Goal: Task Accomplishment & Management: Use online tool/utility

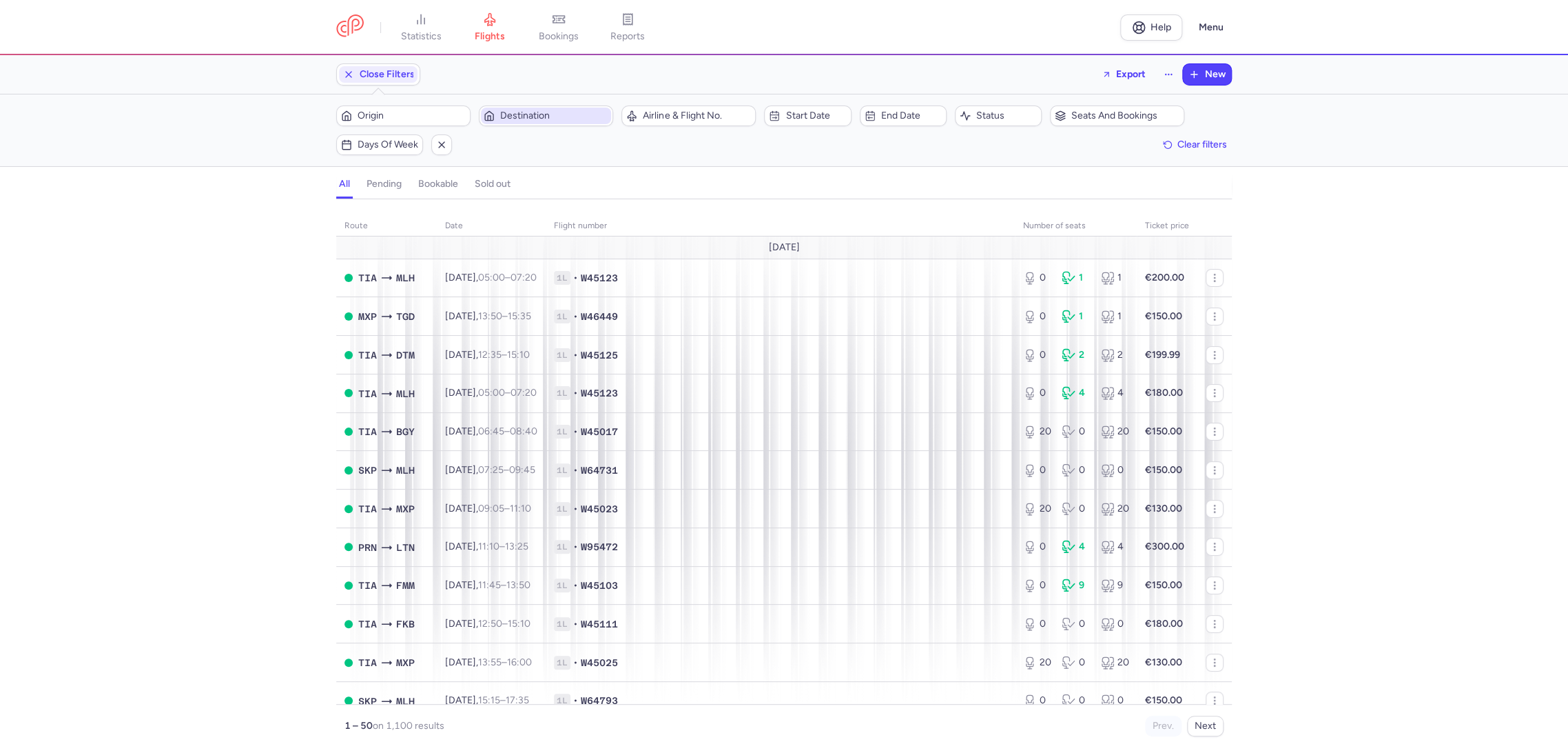
click at [533, 108] on span "Destination" at bounding box center [545, 115] width 130 height 16
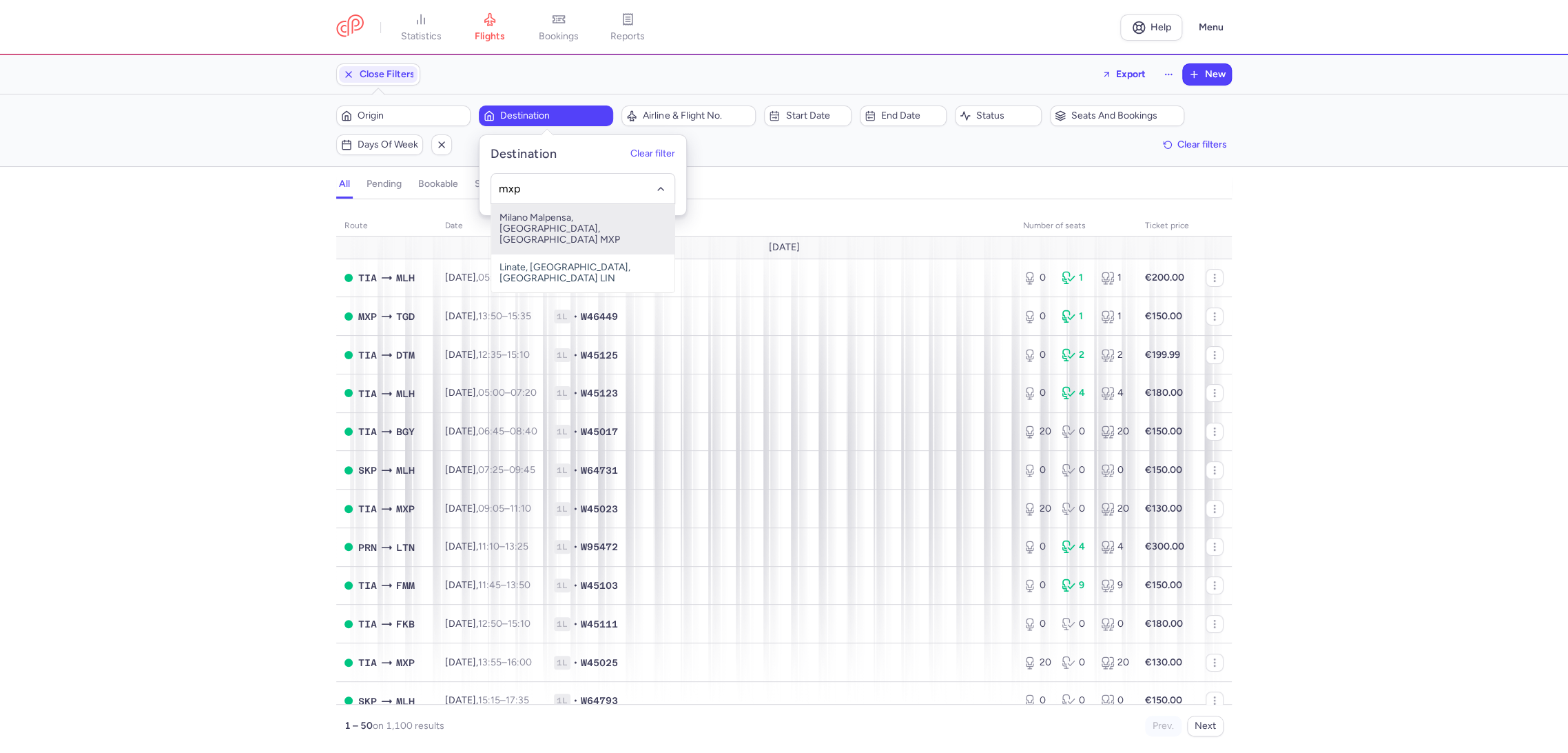
click at [551, 209] on span "Milano Malpensa, [GEOGRAPHIC_DATA], [GEOGRAPHIC_DATA] MXP" at bounding box center [583, 228] width 183 height 49
type input "mxp"
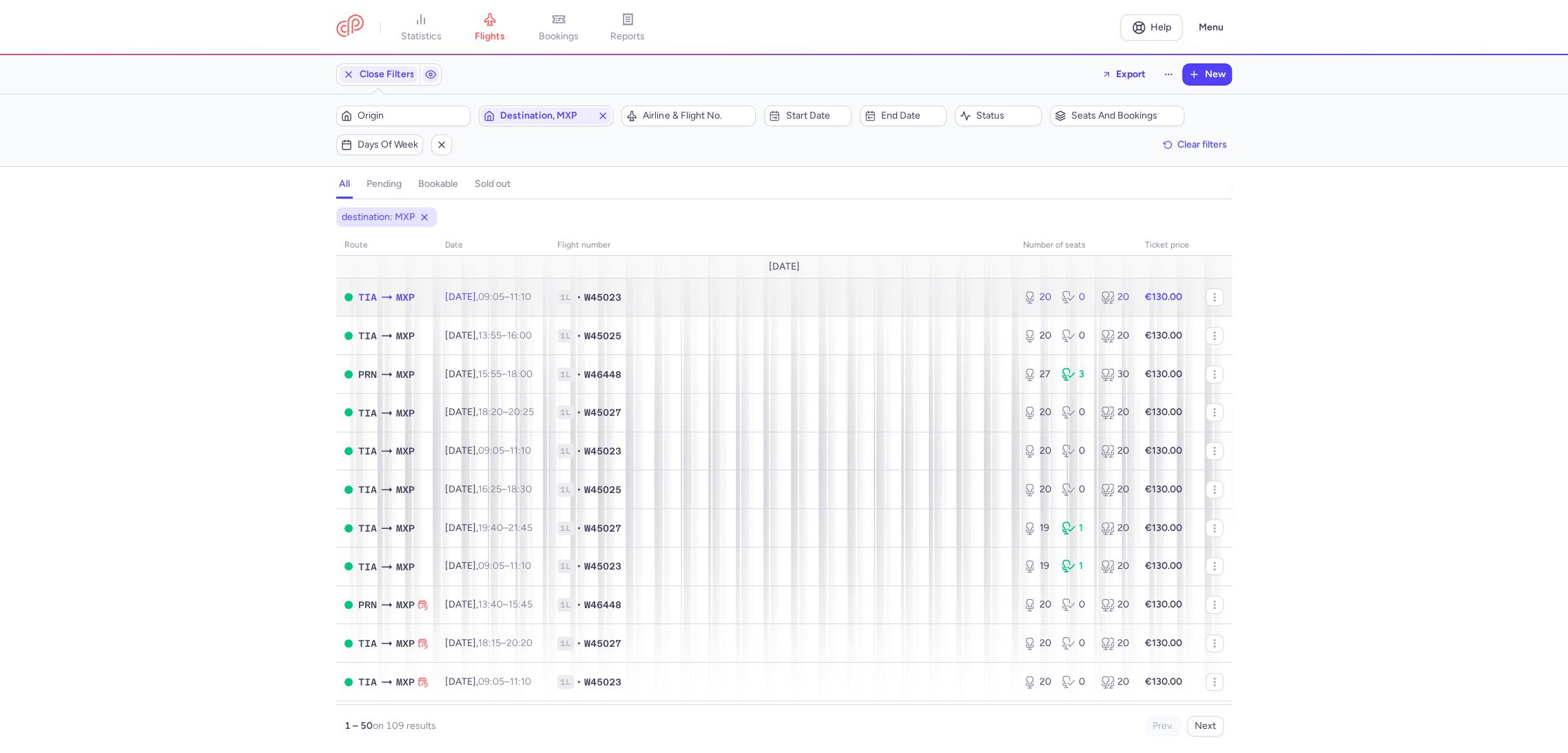
click at [770, 303] on td "1L • W45023" at bounding box center [782, 297] width 466 height 39
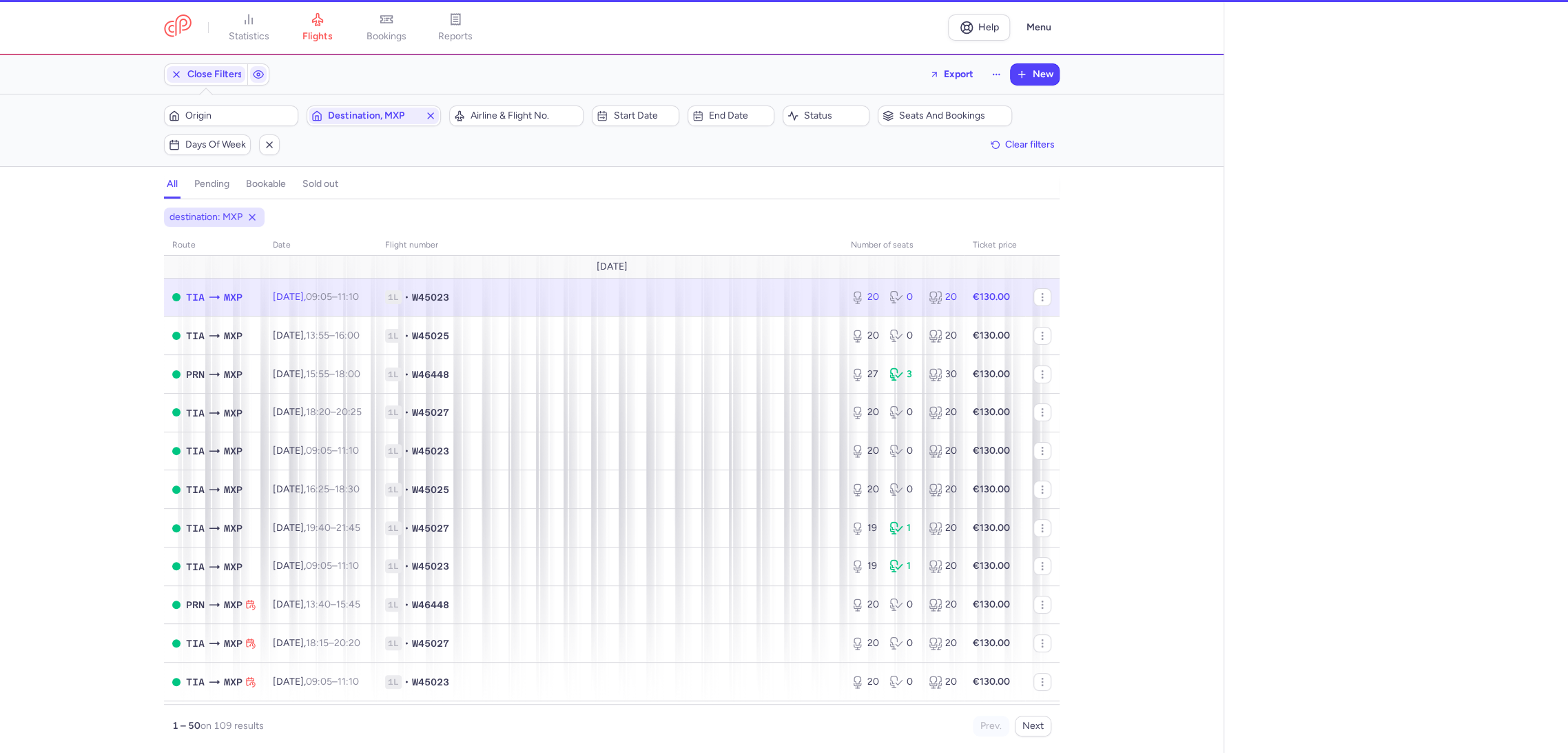
select select "days"
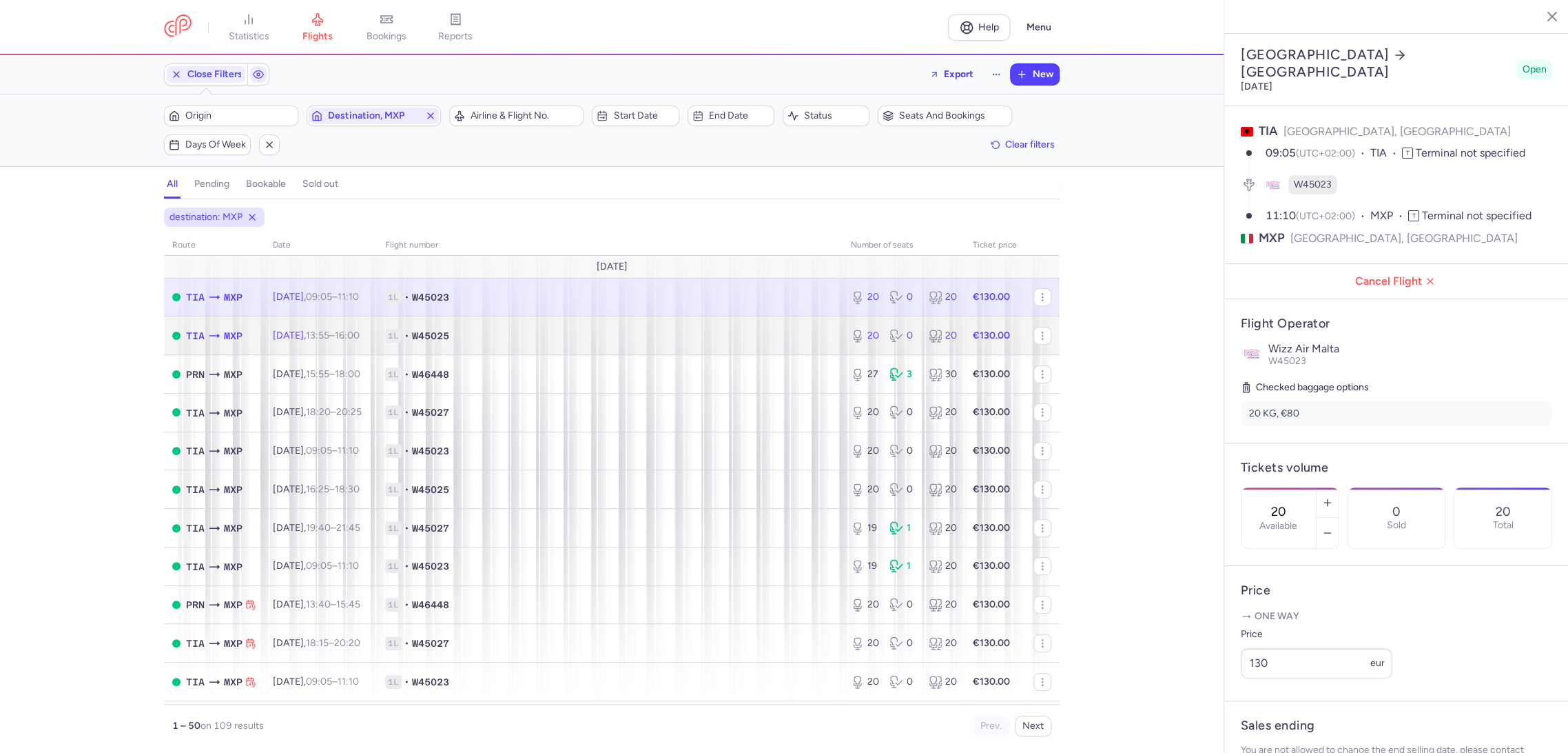
click at [752, 339] on span "1L • W45025" at bounding box center [610, 336] width 450 height 14
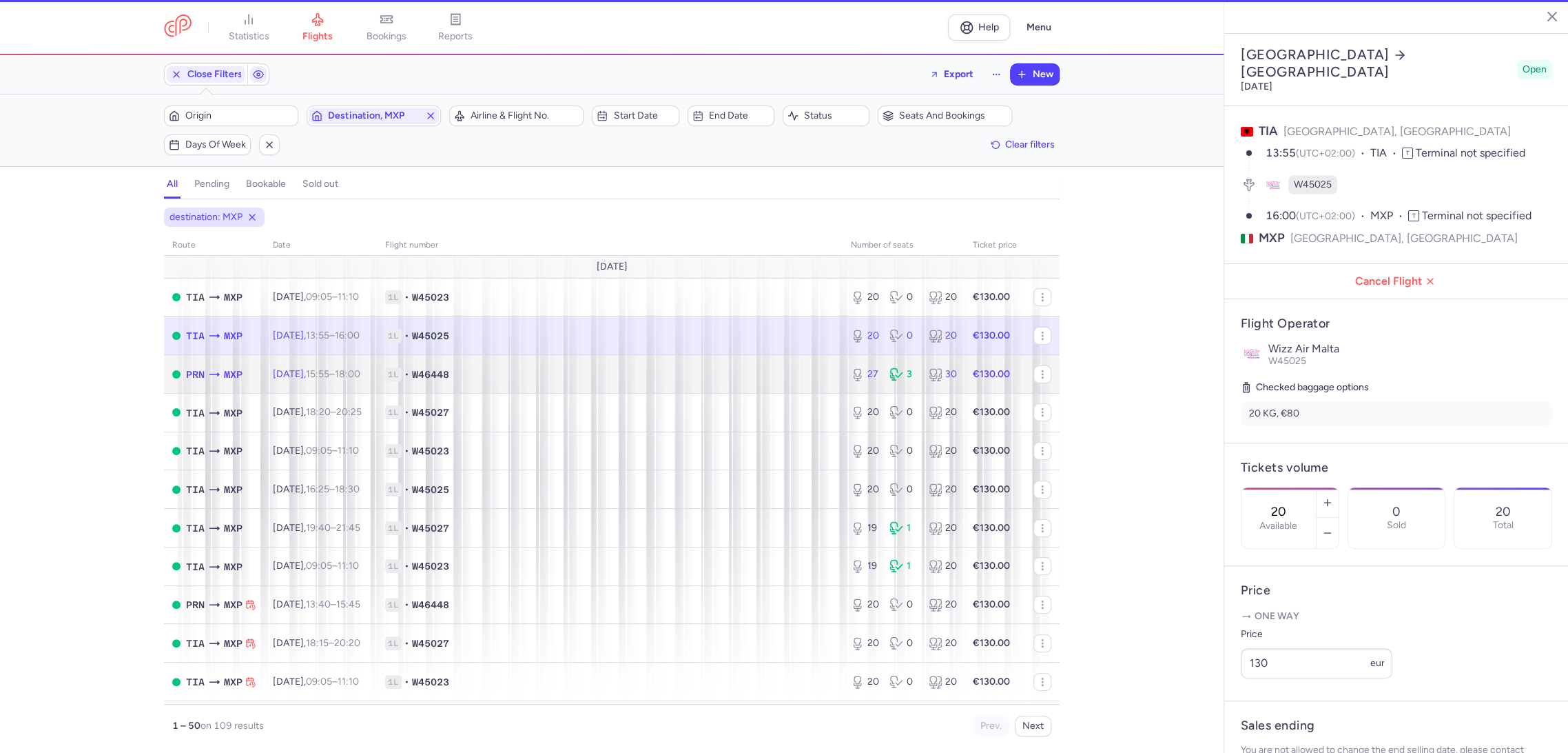
click at [746, 383] on td "1L • W46448" at bounding box center [610, 375] width 466 height 39
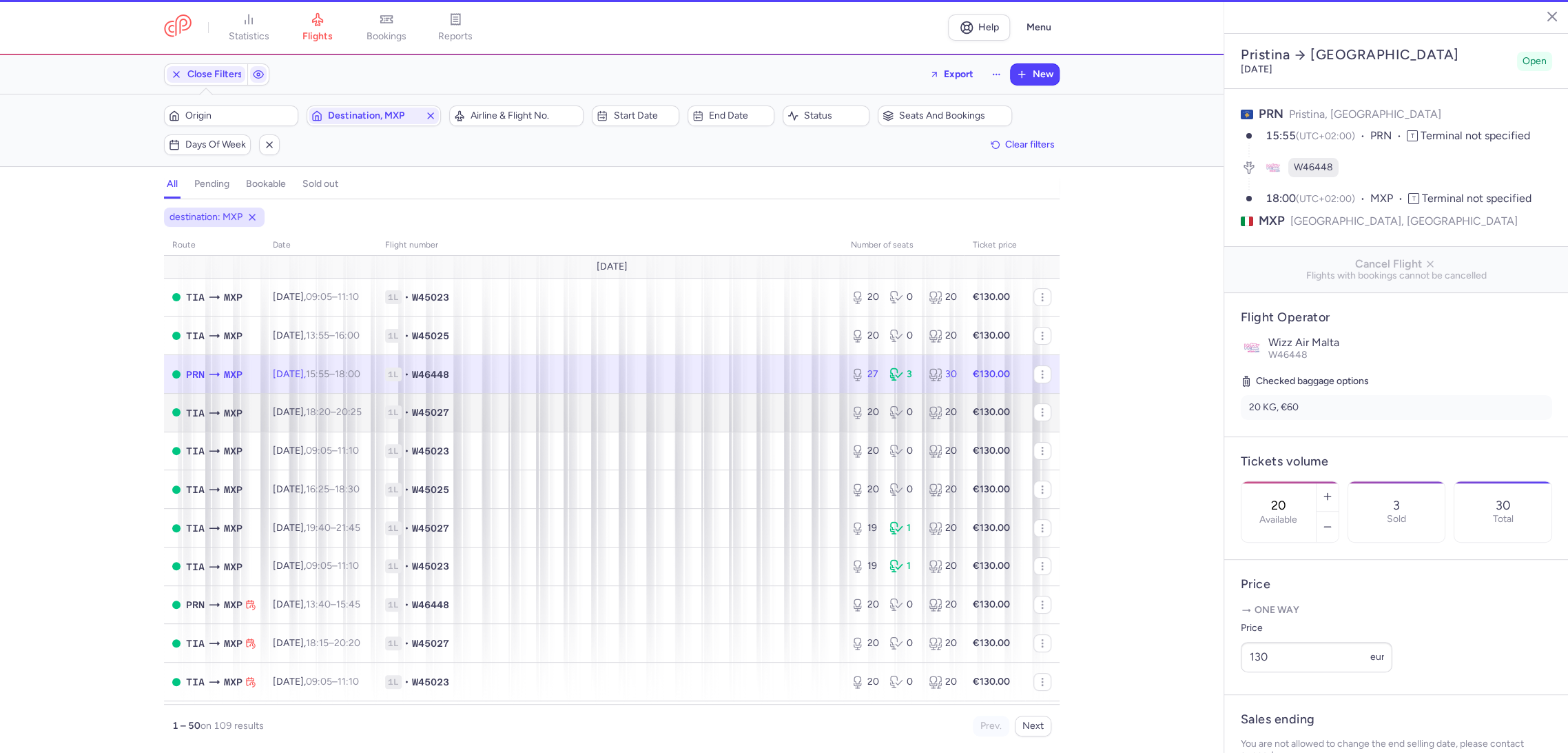
type input "27"
type input "3"
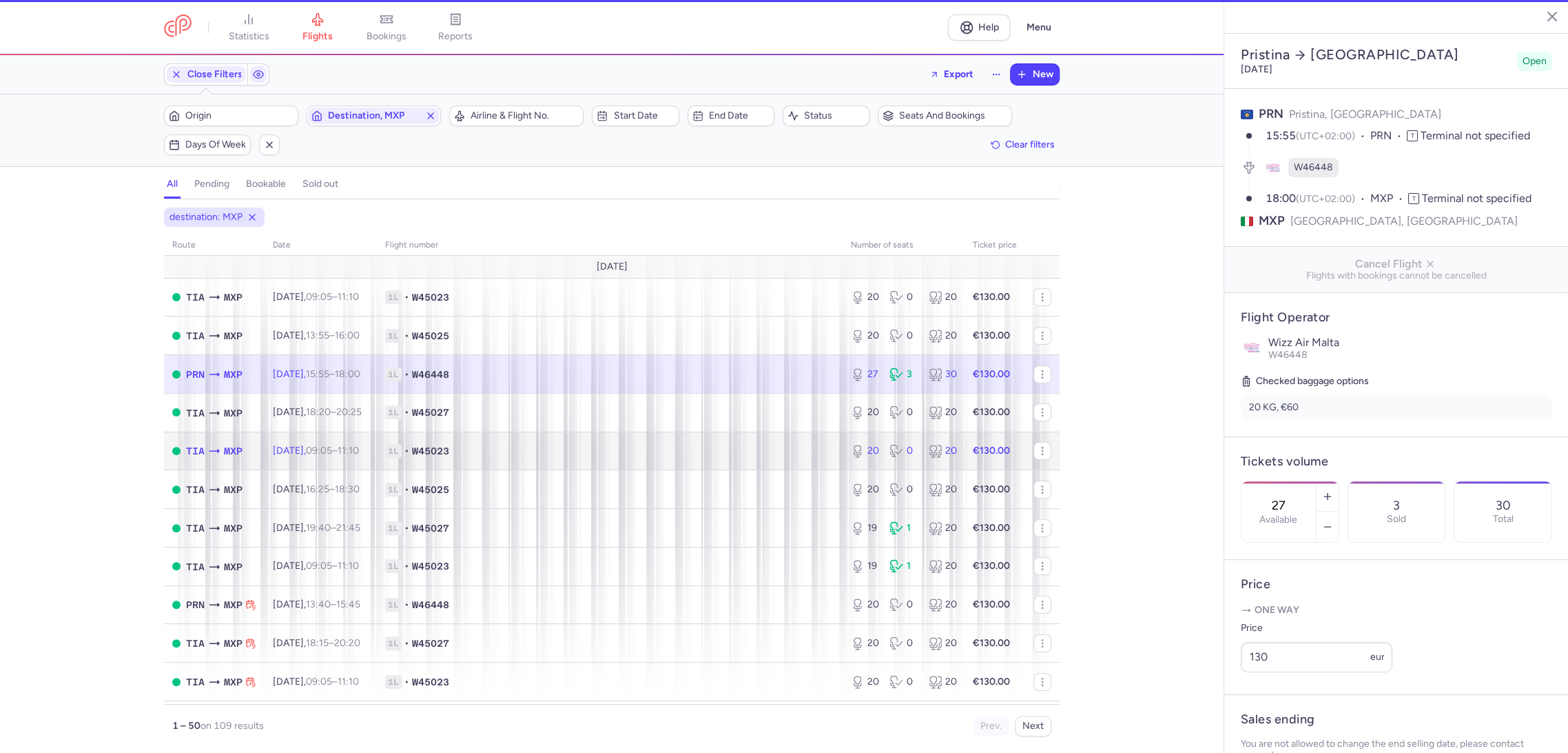
click at [741, 447] on span "1L • W45023" at bounding box center [610, 451] width 450 height 14
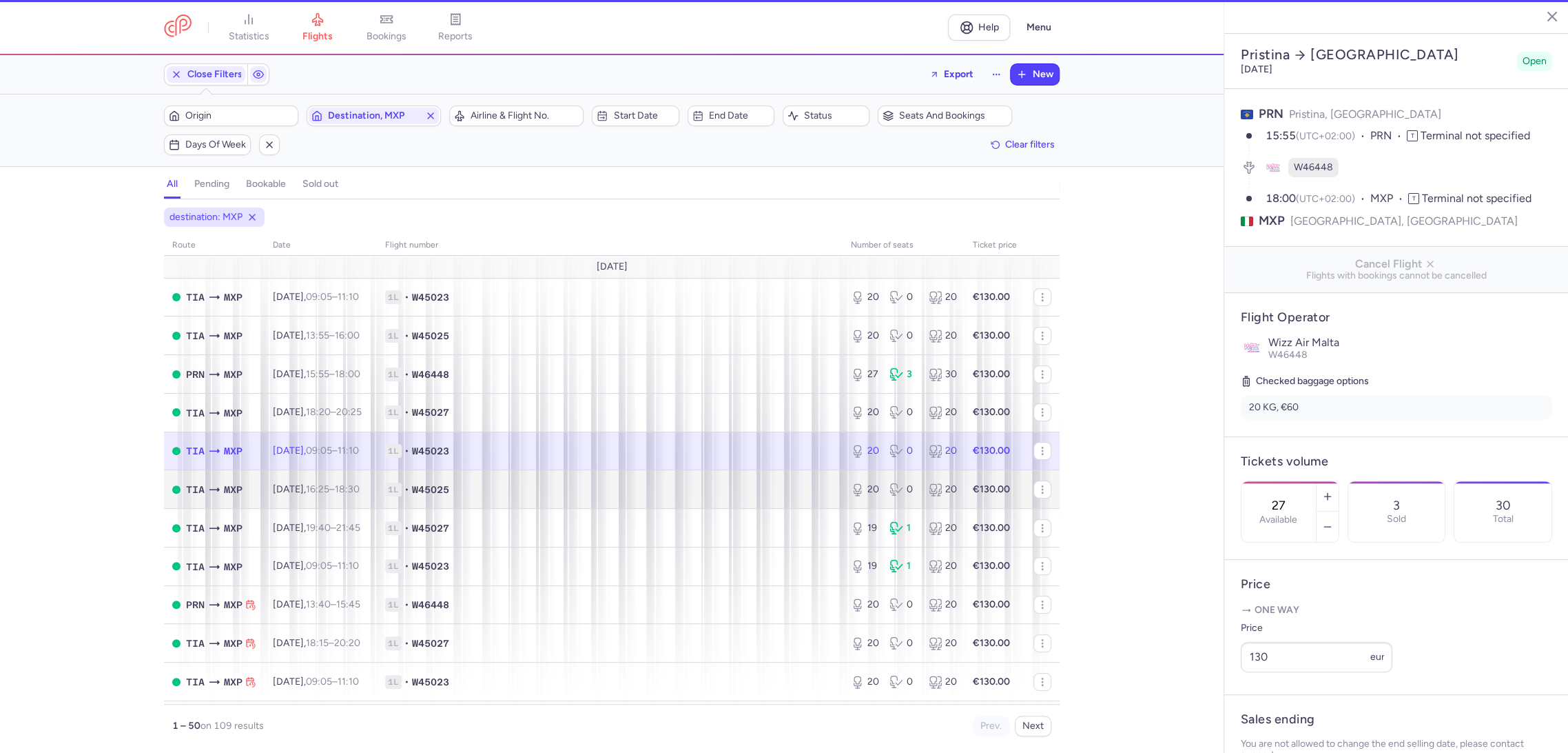
type input "20"
type input "1"
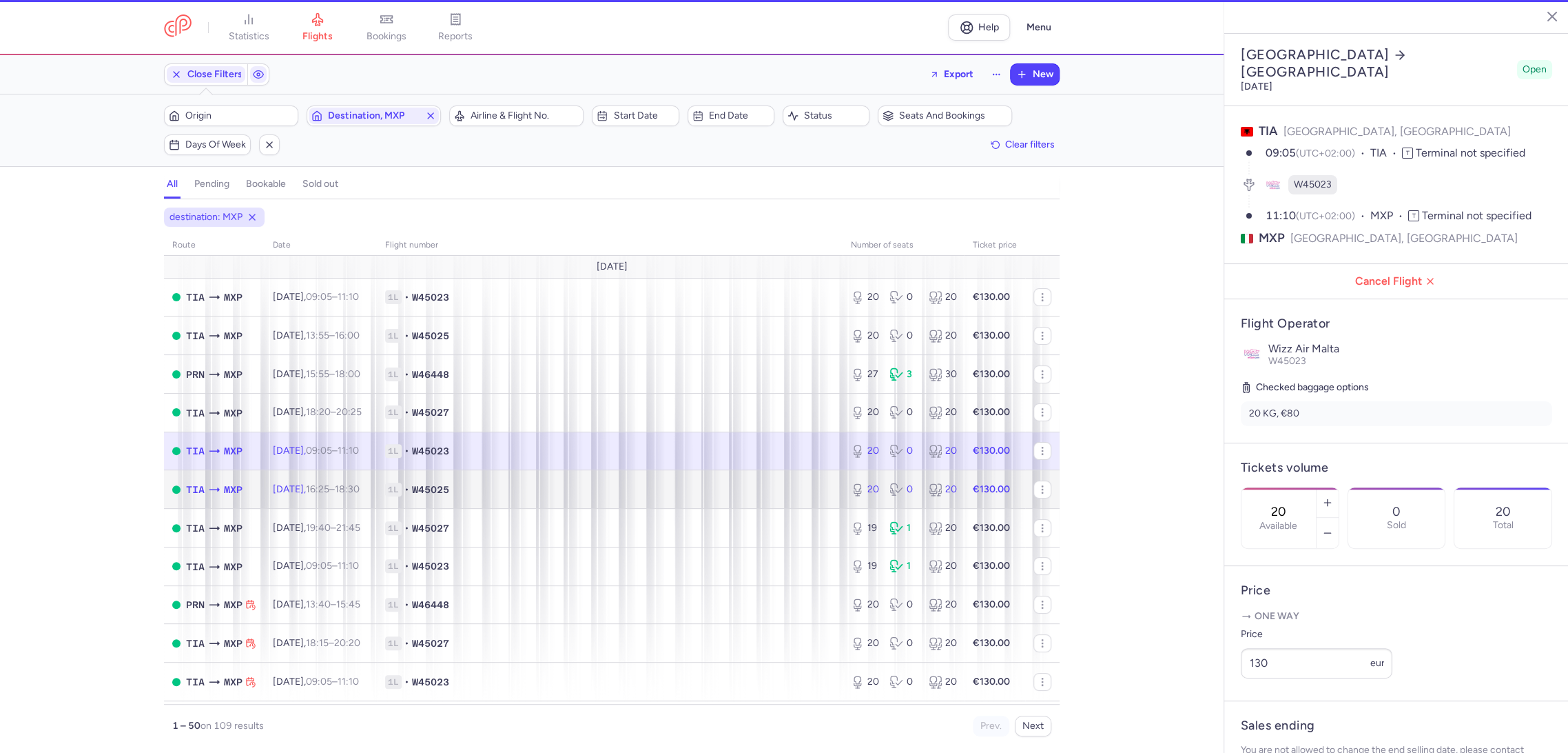
click at [744, 483] on span "1L • W45025" at bounding box center [610, 489] width 450 height 14
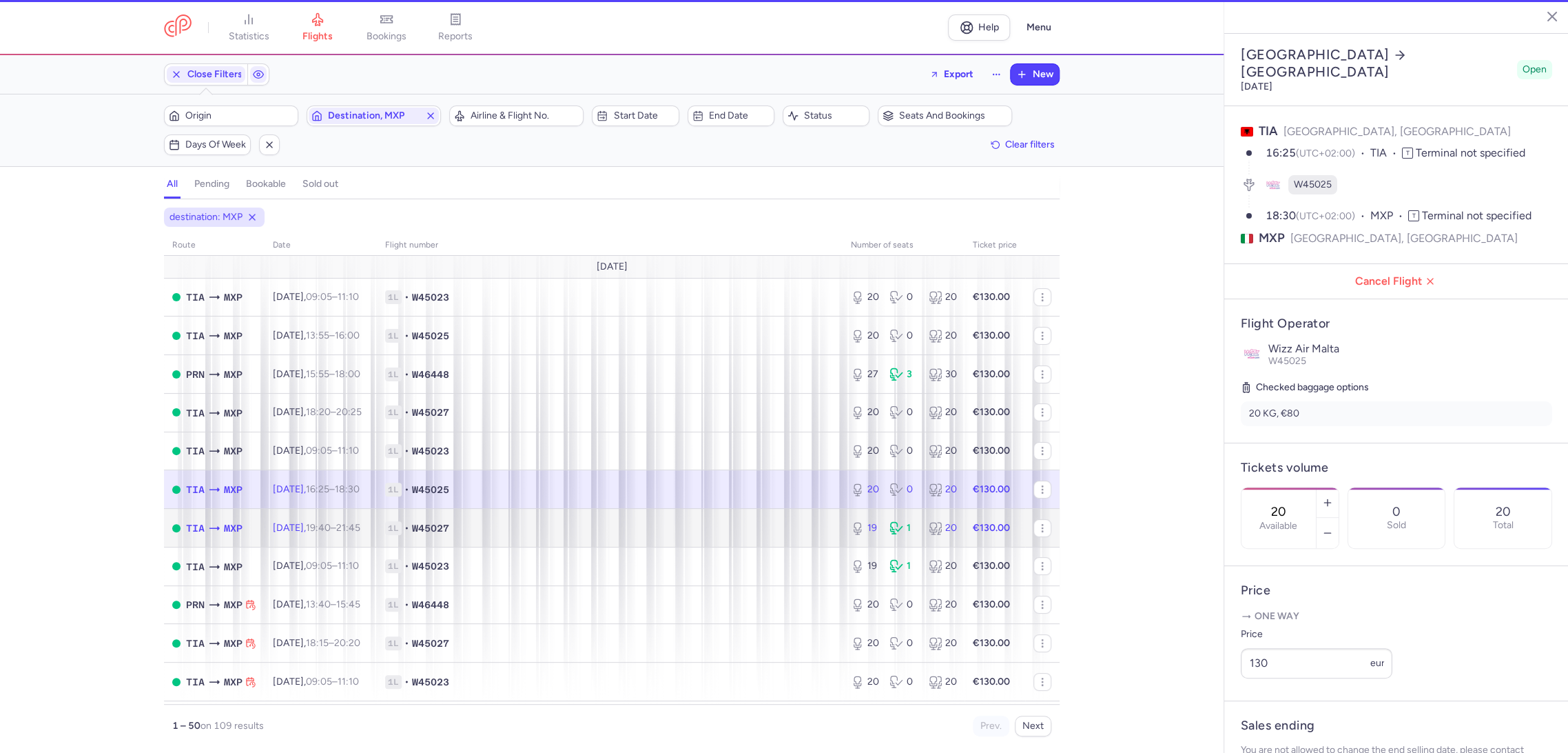
click at [744, 531] on span "1L • W45027" at bounding box center [610, 528] width 450 height 14
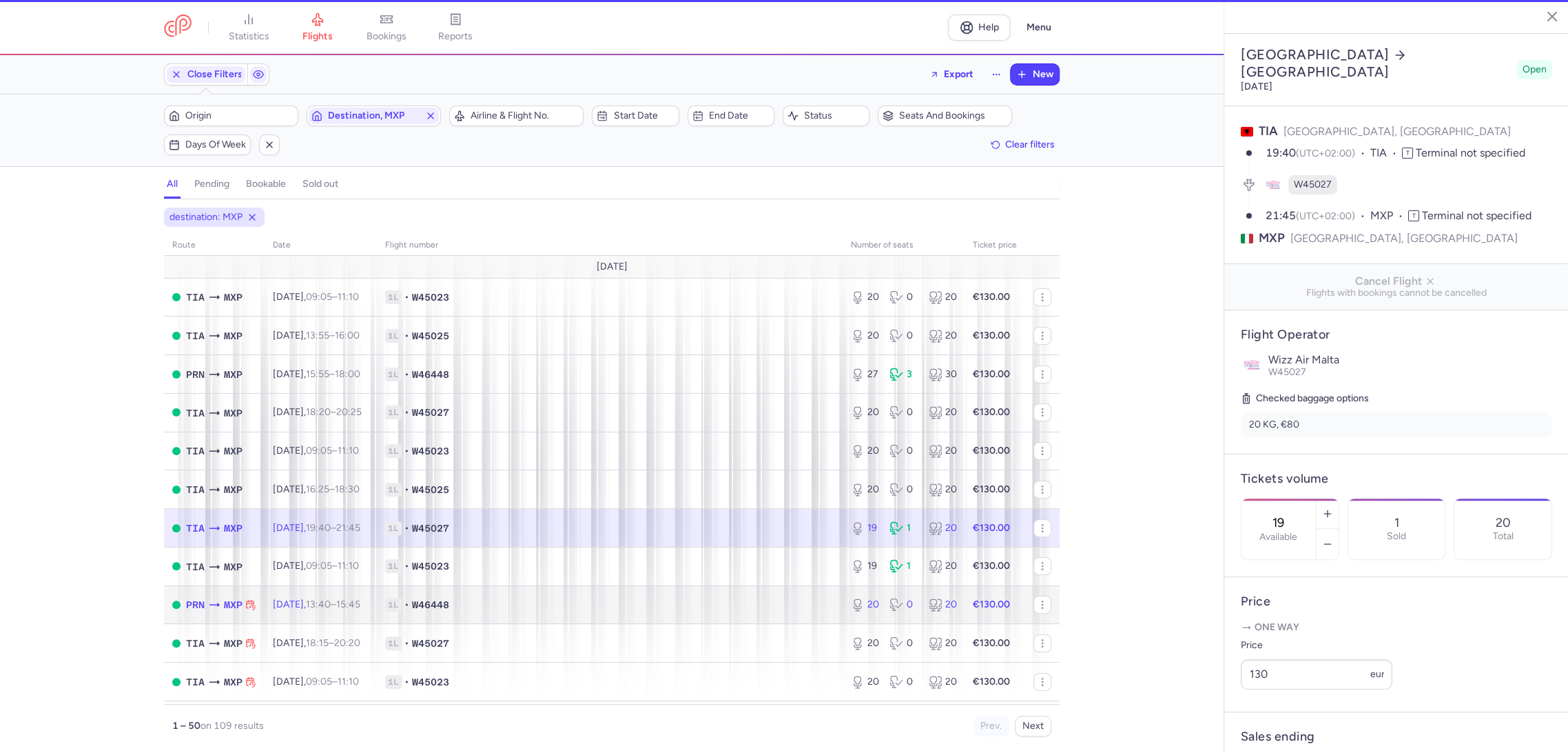
click at [748, 585] on td "1L • W46448" at bounding box center [610, 604] width 466 height 39
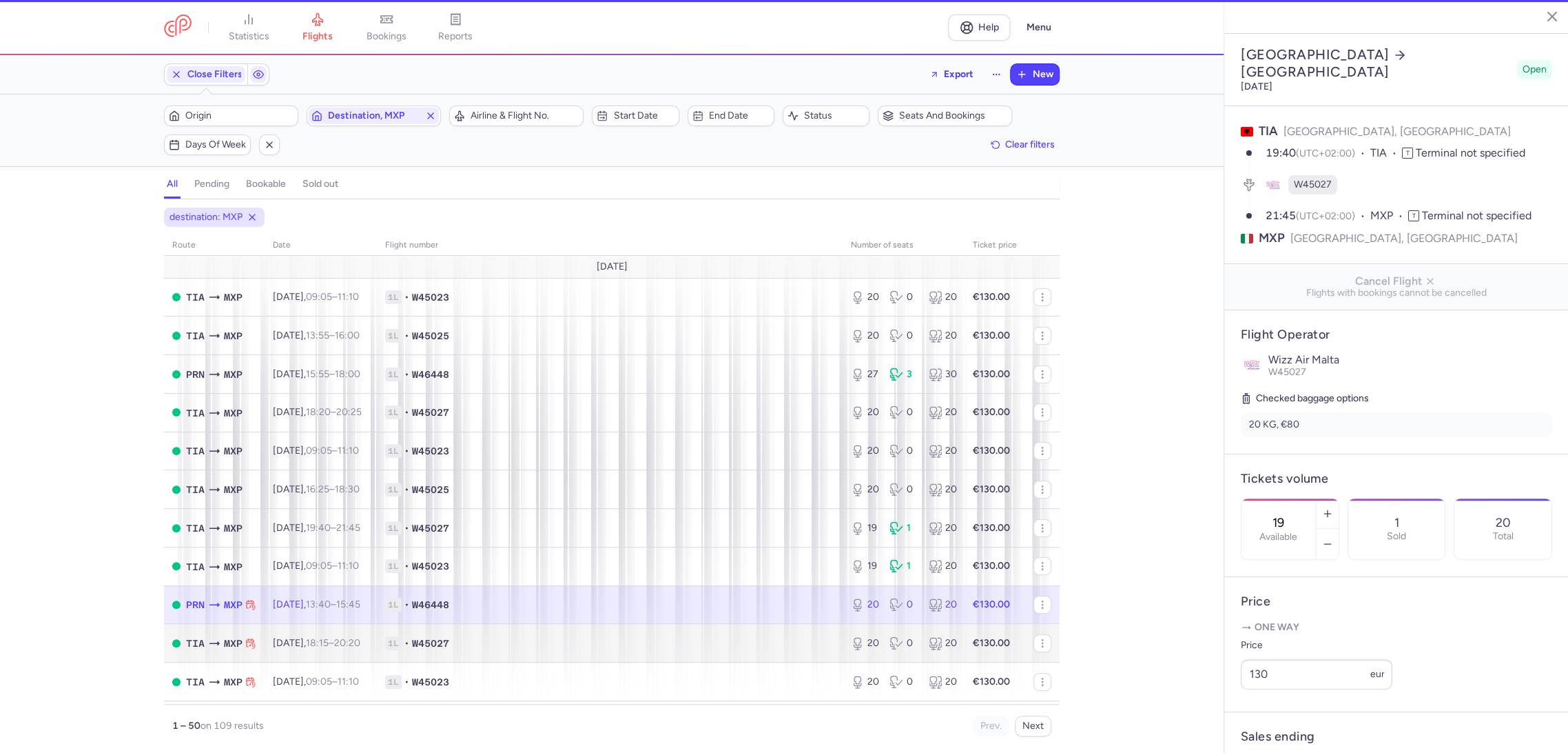
type input "20"
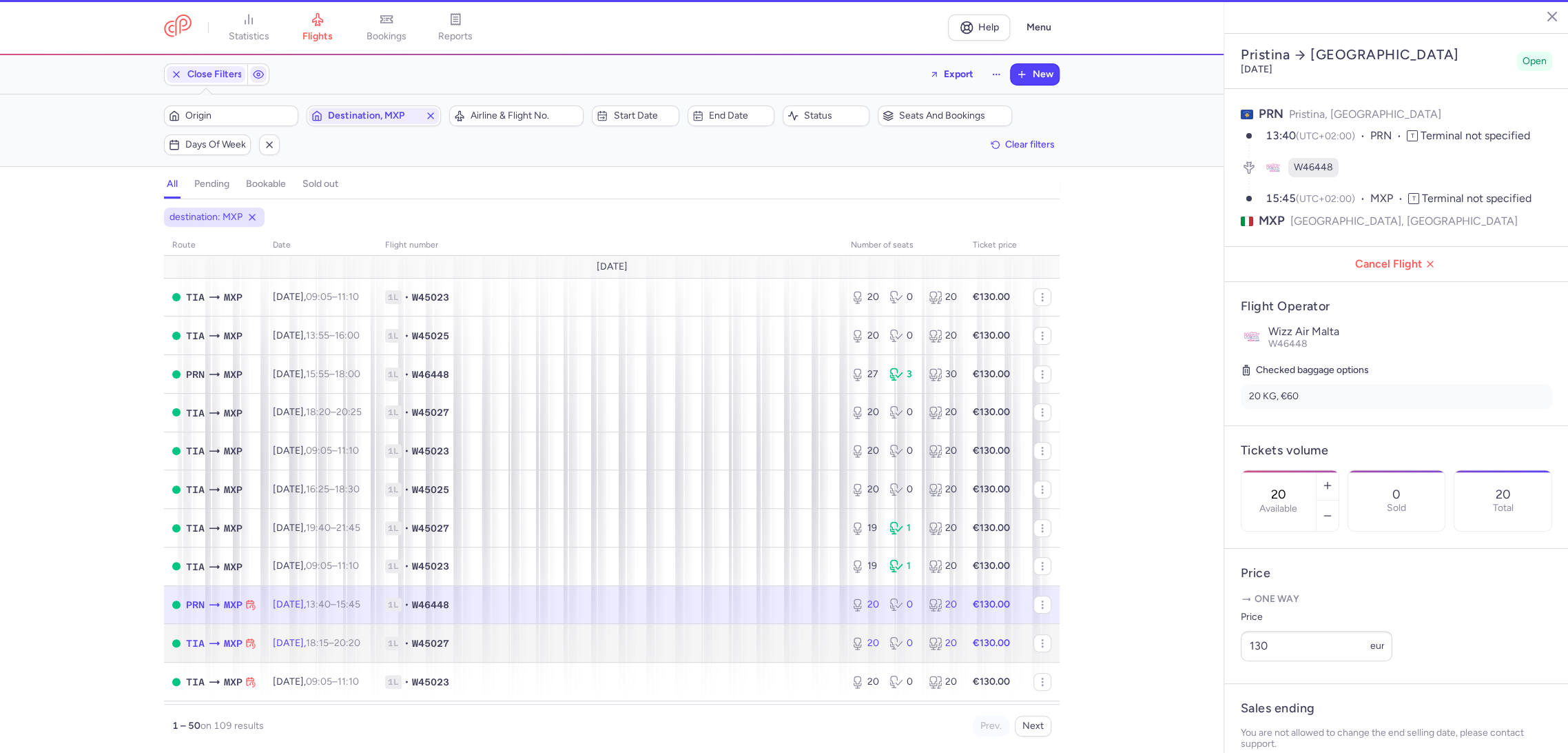
click at [746, 635] on td "1L • W45027" at bounding box center [610, 643] width 466 height 39
type input "1"
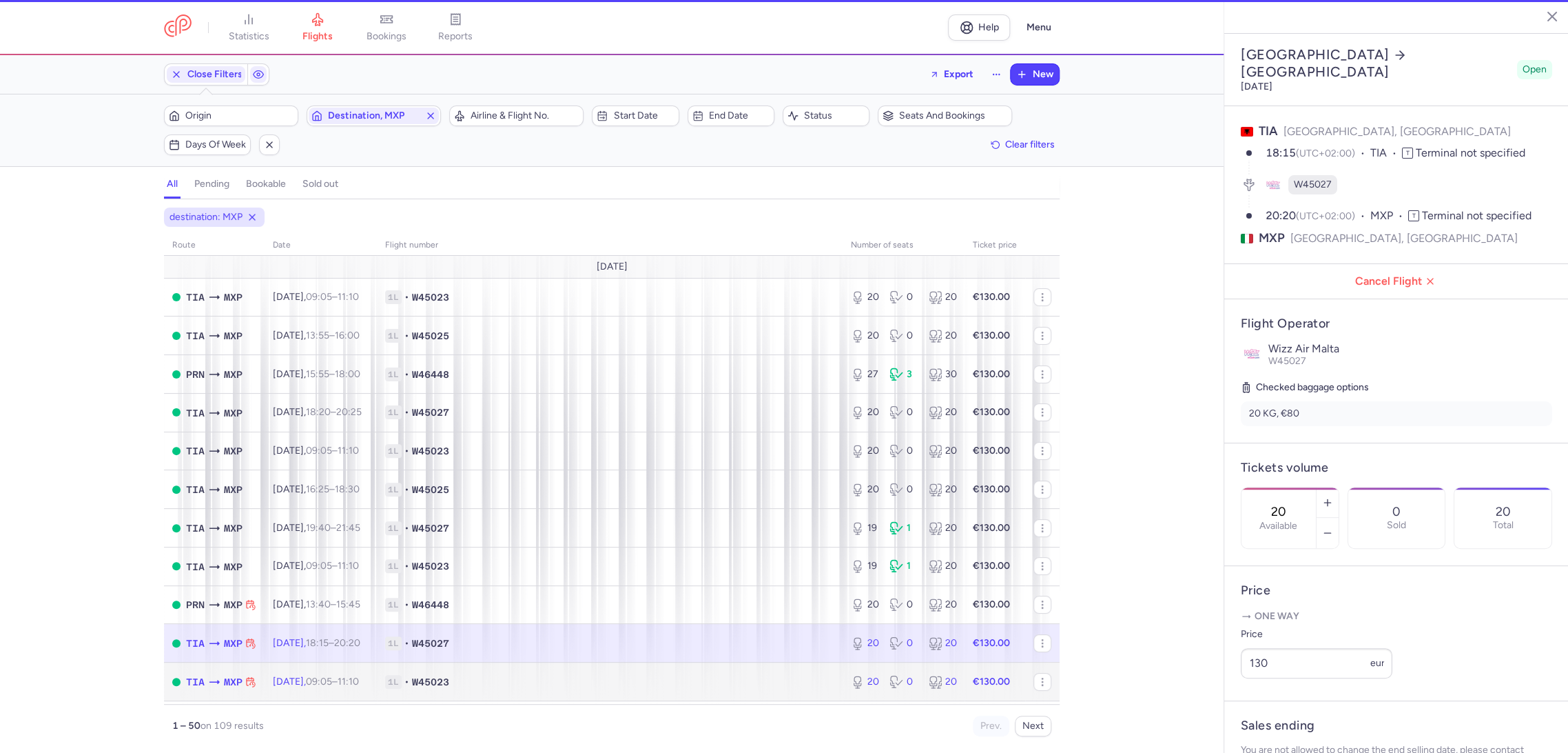
click at [743, 662] on td "1L • W45023" at bounding box center [610, 682] width 466 height 39
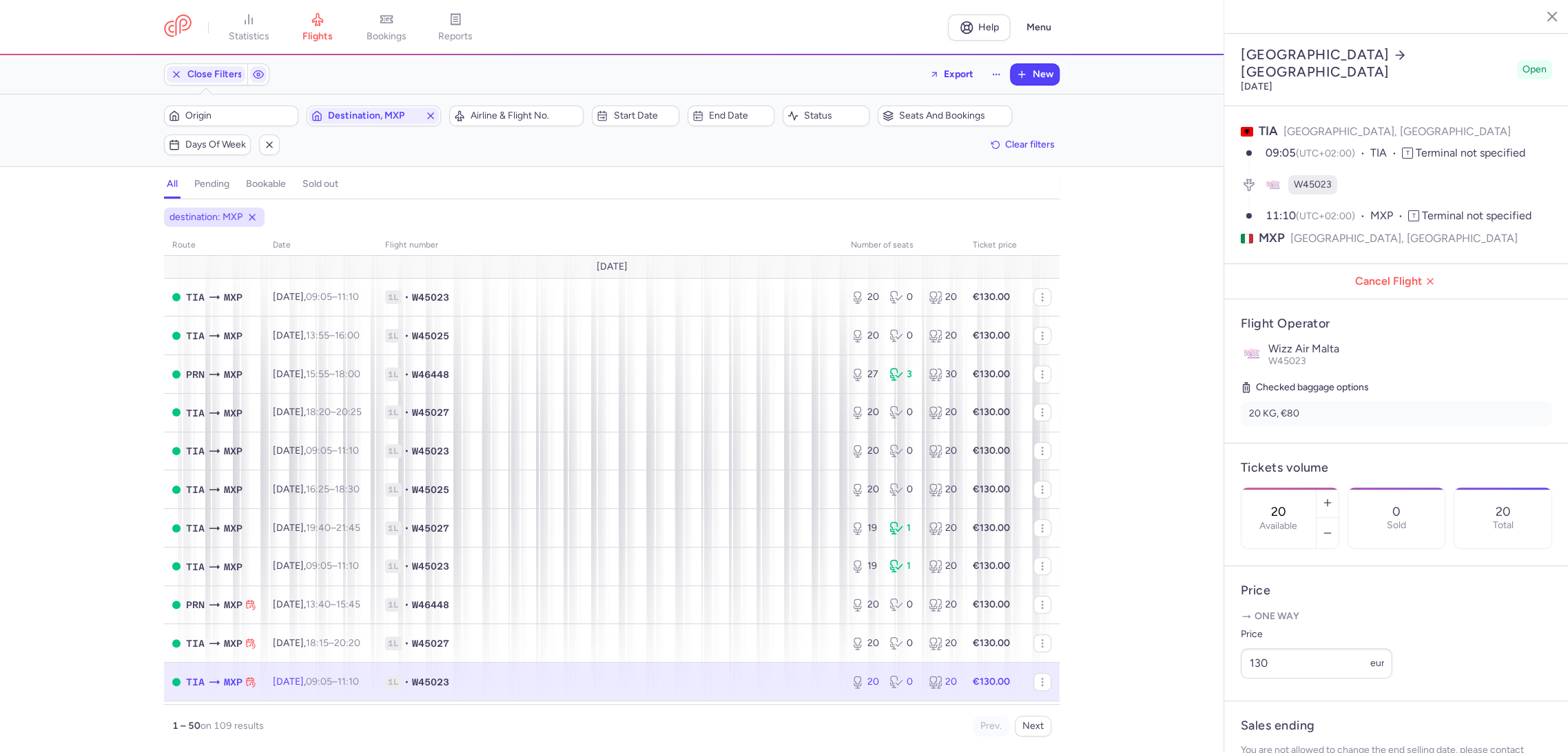
drag, startPoint x: 28, startPoint y: 310, endPoint x: 30, endPoint y: 402, distance: 92.0
click at [28, 310] on div "destination: MXP route date Flight number number of seats Ticket price [DATE] T…" at bounding box center [612, 480] width 1224 height 545
click at [181, 20] on link at bounding box center [178, 27] width 28 height 25
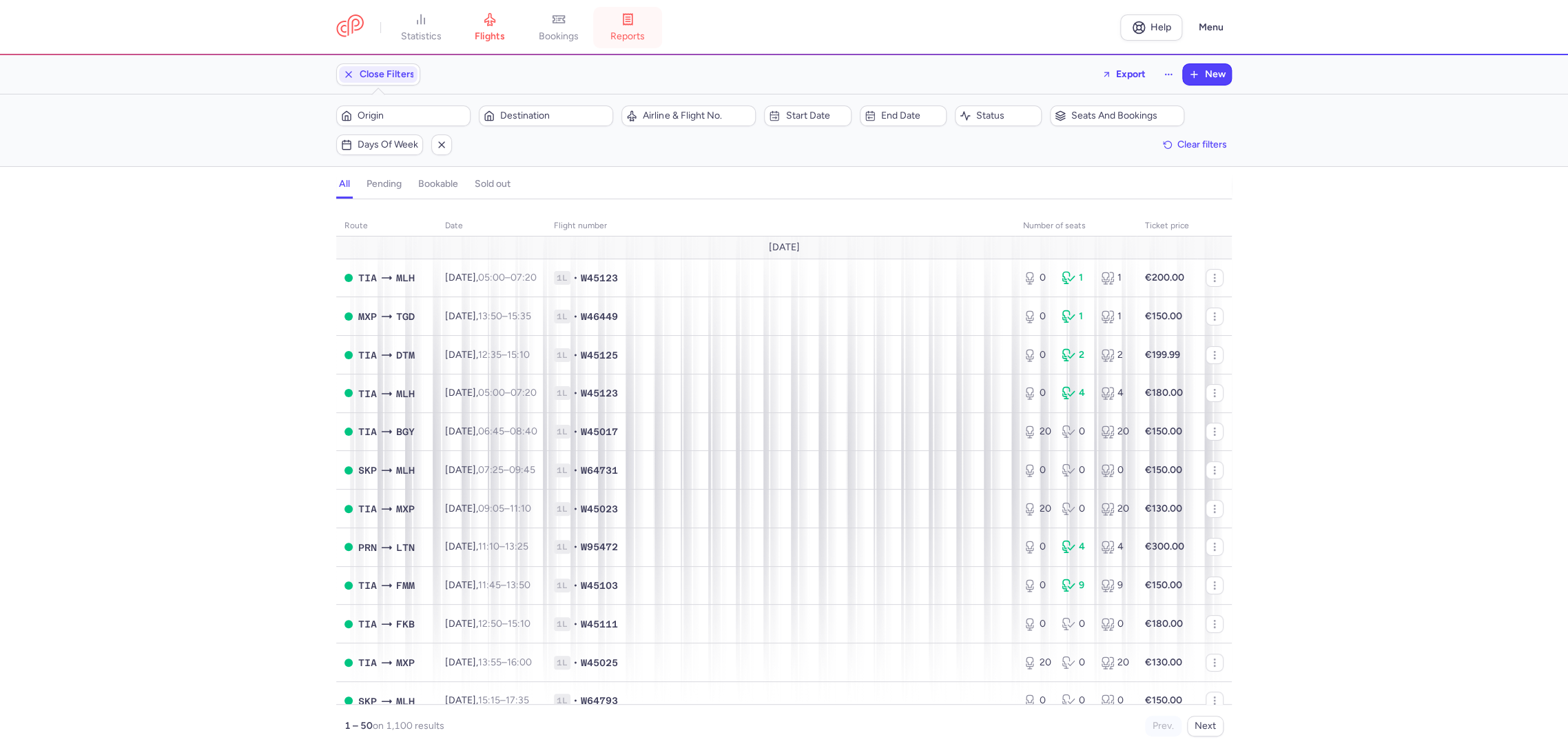
click at [635, 20] on icon at bounding box center [627, 19] width 14 height 14
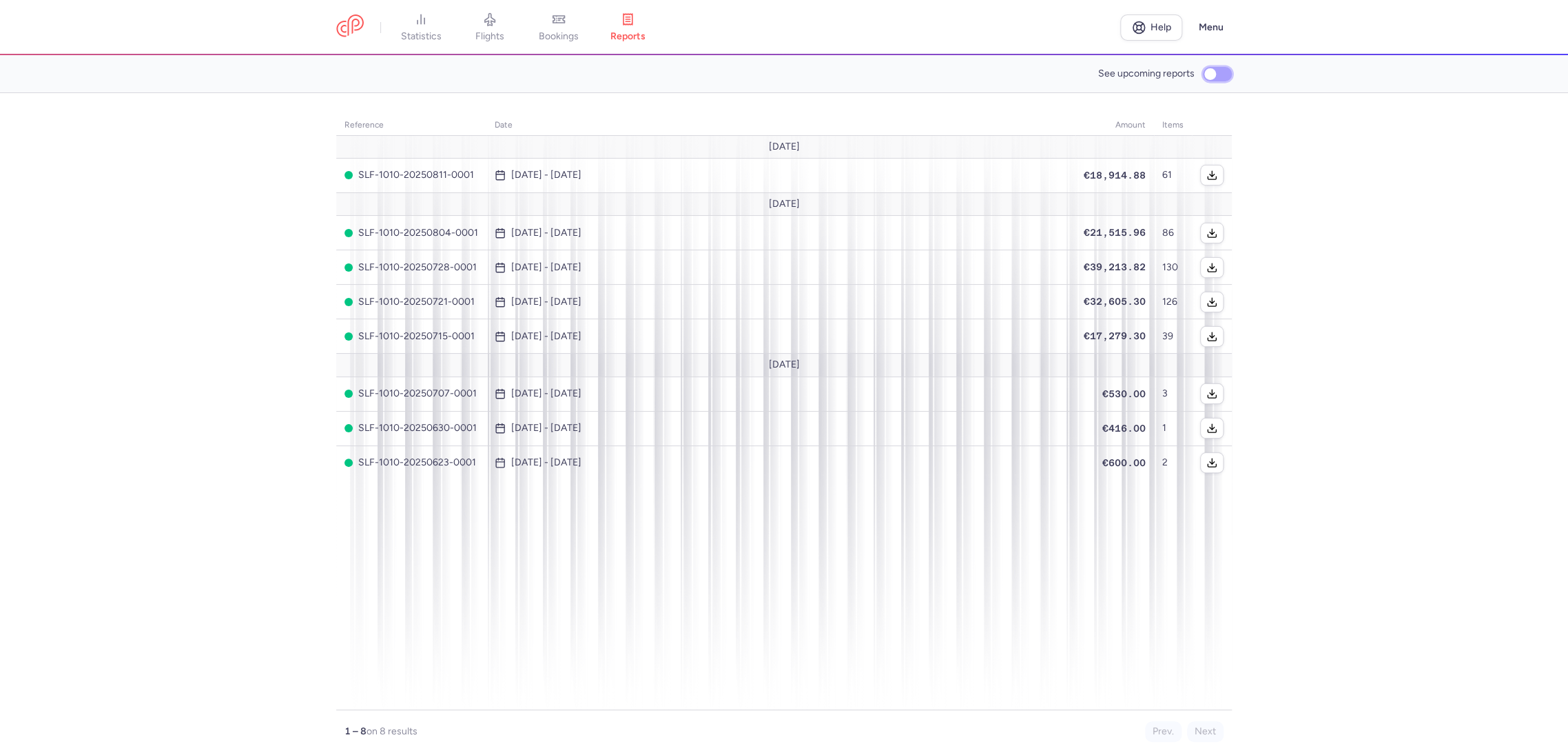
click at [1213, 73] on input "See upcoming reports" at bounding box center [1218, 73] width 29 height 14
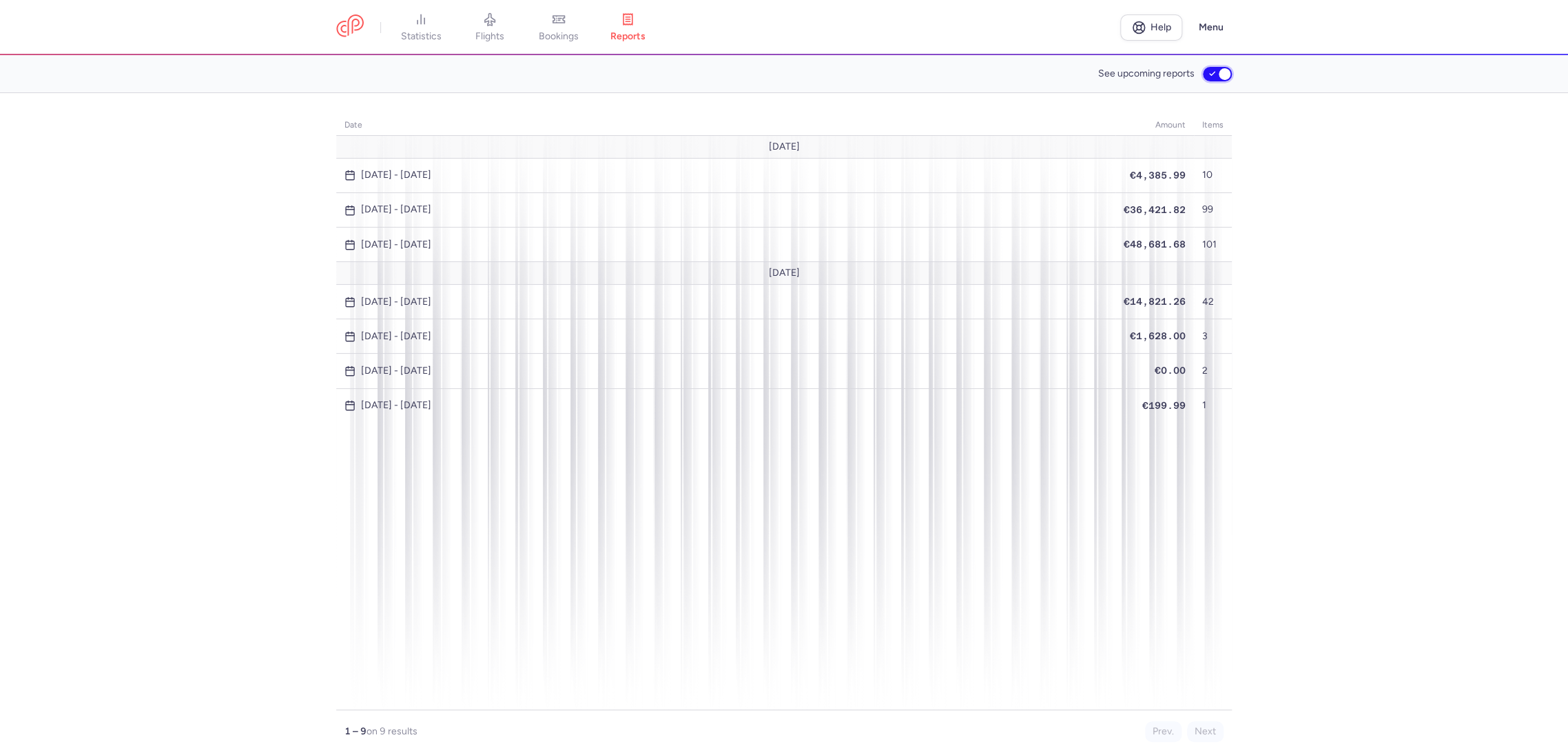
click at [1213, 67] on input "See upcoming reports" at bounding box center [1218, 73] width 29 height 14
checkbox input "false"
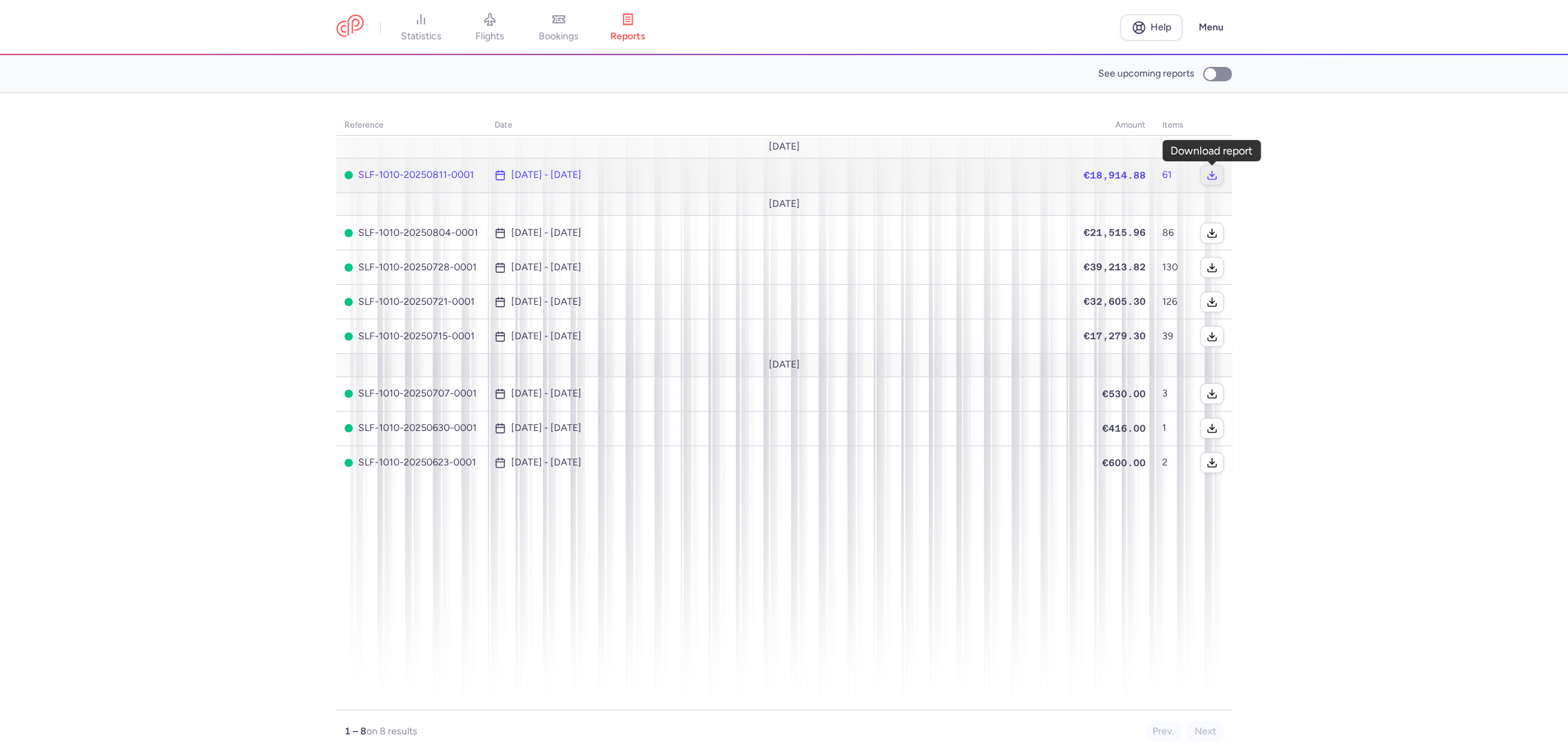
click at [1207, 170] on icon "button" at bounding box center [1211, 175] width 11 height 11
drag, startPoint x: 1377, startPoint y: 490, endPoint x: 1345, endPoint y: 486, distance: 32.2
click at [1375, 490] on section "reference date amount items [DATE] SLF-1010-20250811-0001 [DATE] - [DATE] €18,9…" at bounding box center [784, 422] width 1568 height 659
drag, startPoint x: 283, startPoint y: 507, endPoint x: 281, endPoint y: 516, distance: 9.2
click at [281, 508] on section "reference date amount items [DATE] SLF-1010-20250811-0001 [DATE] - [DATE] €18,9…" at bounding box center [784, 422] width 1568 height 659
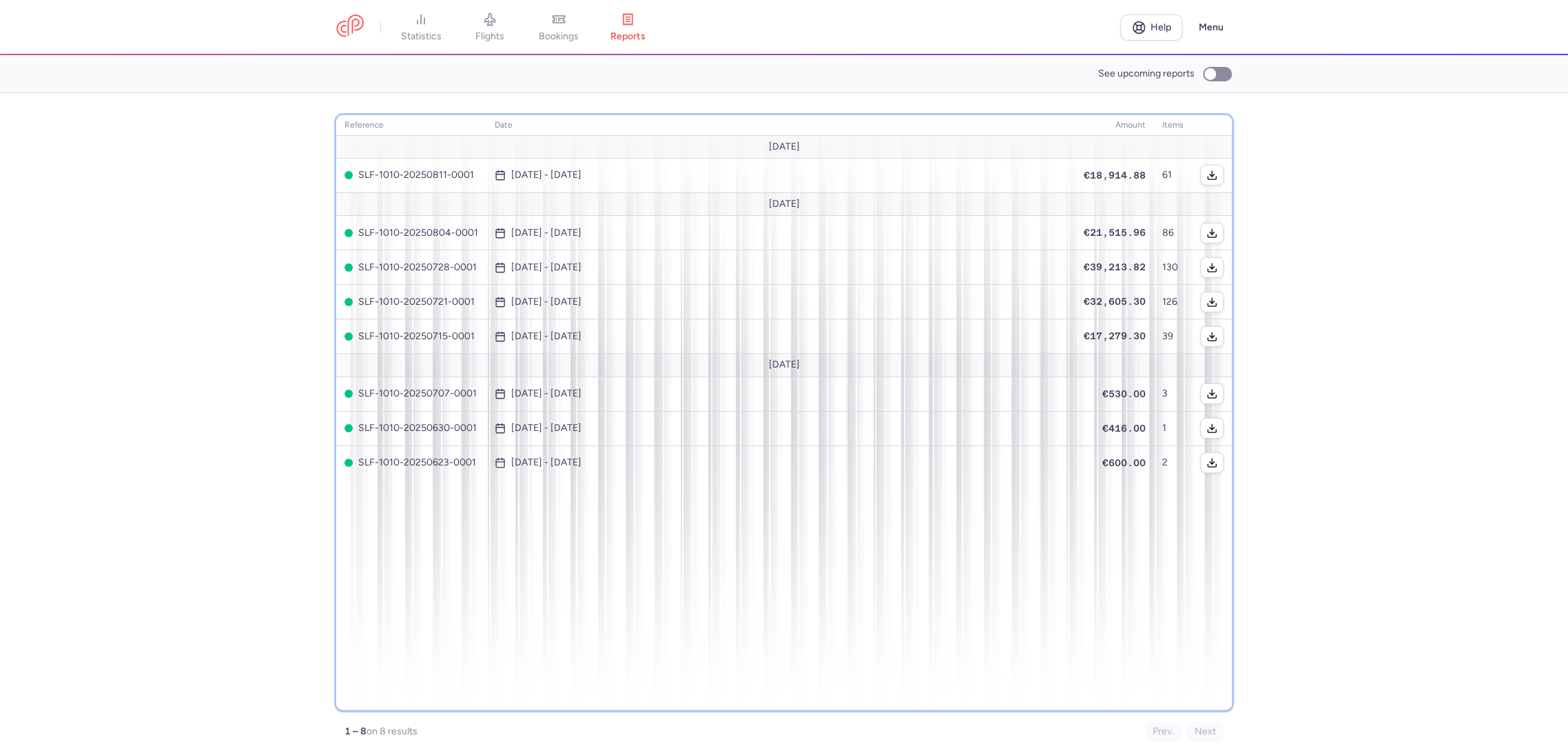
click at [507, 589] on div "reference date amount items [DATE] SLF-1010-20250811-0001 [DATE] - [DATE] €18,9…" at bounding box center [784, 412] width 895 height 595
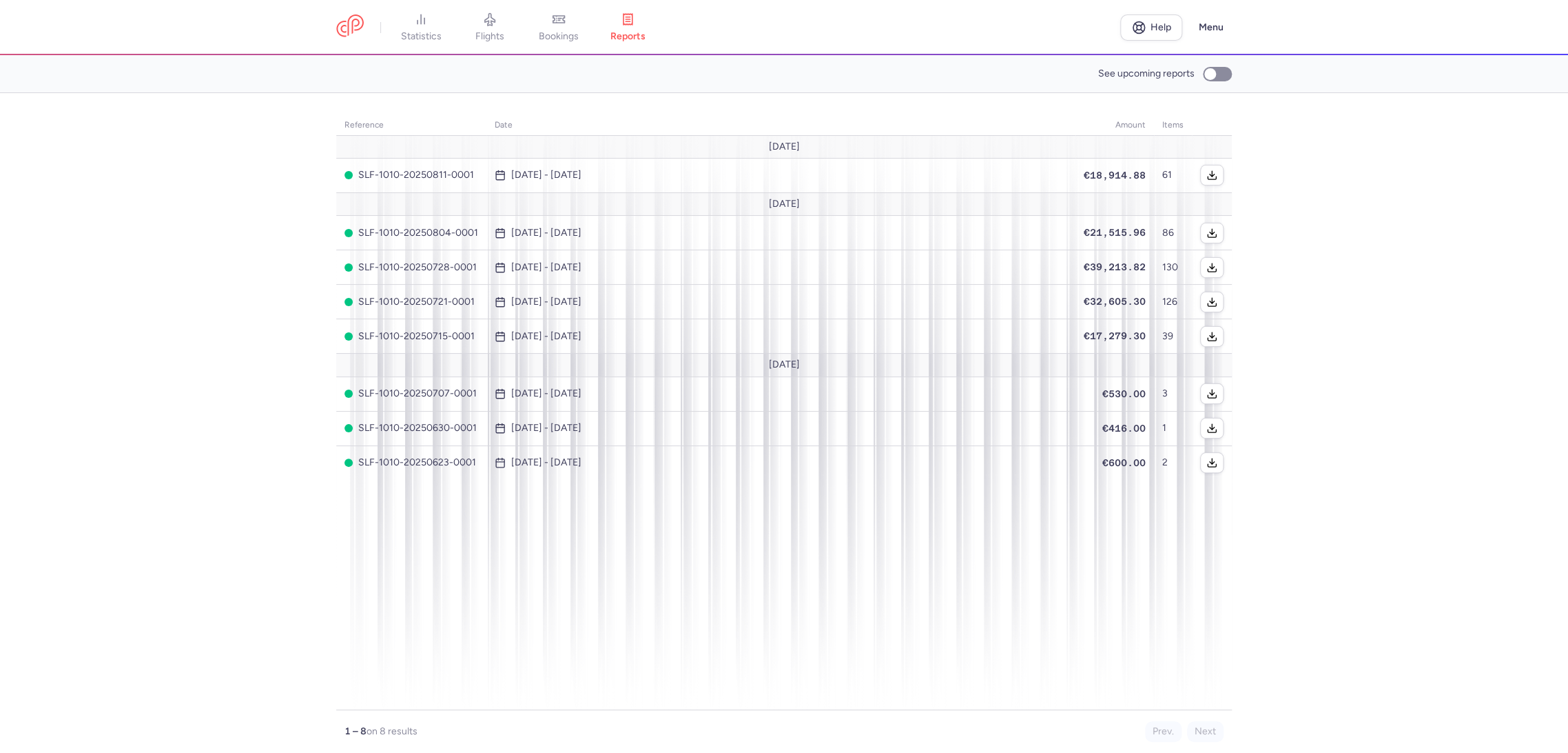
click at [1304, 536] on section "reference date amount items [DATE] SLF-1010-20250811-0001 [DATE] - [DATE] €18,9…" at bounding box center [784, 422] width 1568 height 659
